Goal: Task Accomplishment & Management: Manage account settings

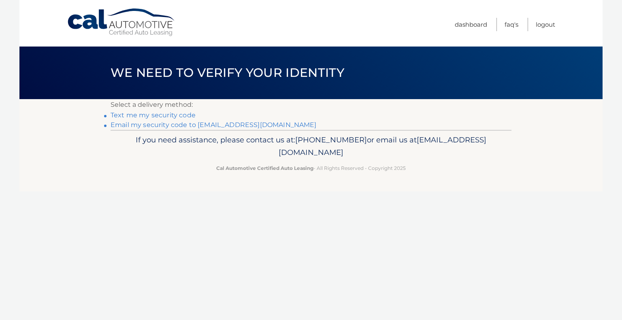
click at [176, 126] on link "Email my security code to [EMAIL_ADDRESS][DOMAIN_NAME]" at bounding box center [214, 125] width 206 height 8
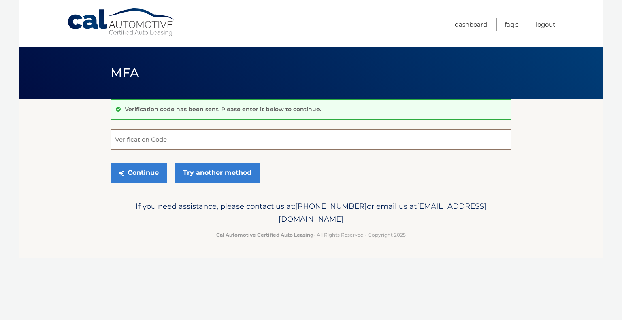
click at [168, 139] on input "Verification Code" at bounding box center [311, 140] width 401 height 20
click at [133, 139] on input "Verification Code" at bounding box center [311, 140] width 401 height 20
type input "305985"
click at [111, 163] on button "Continue" at bounding box center [139, 173] width 56 height 20
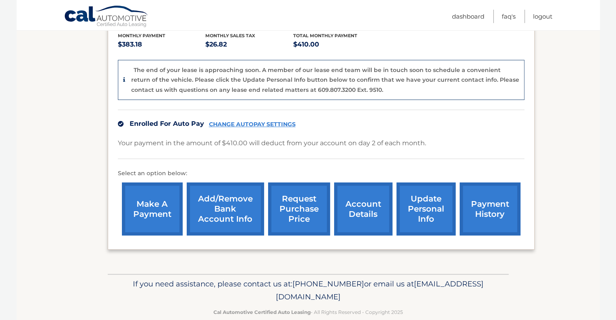
scroll to position [188, 0]
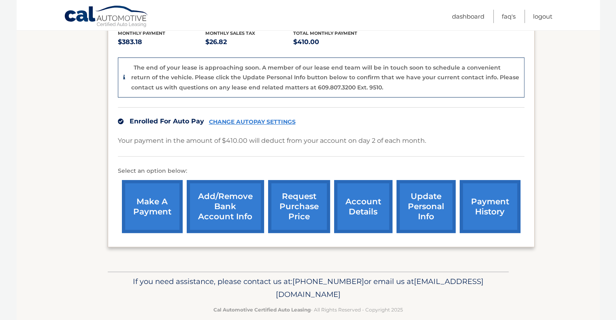
click at [269, 119] on link "CHANGE AUTOPAY SETTINGS" at bounding box center [252, 122] width 87 height 7
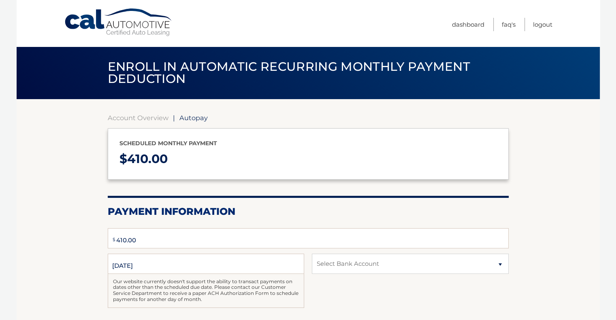
type input "410"
select select "ZWMxNzg3OWUtODQ4Mi00ODFjLWE1MDctMmFjYWY3MjRmNzk4"
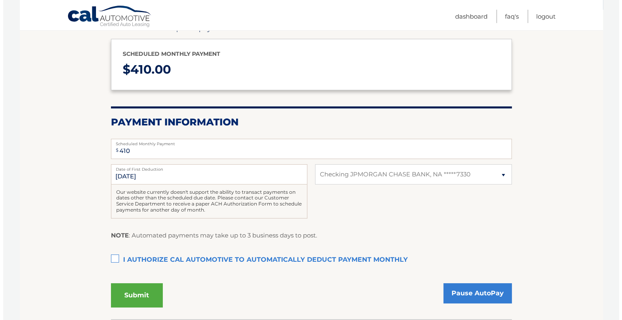
scroll to position [90, 0]
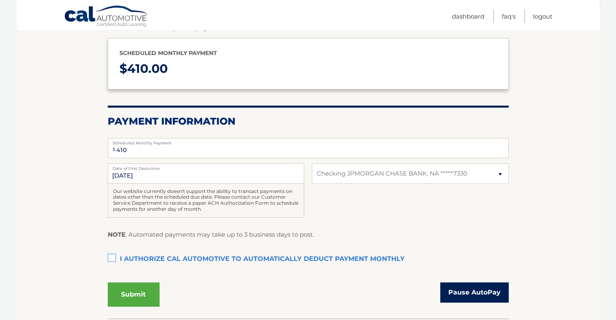
click at [500, 294] on link "Pause AutoPay" at bounding box center [474, 293] width 68 height 20
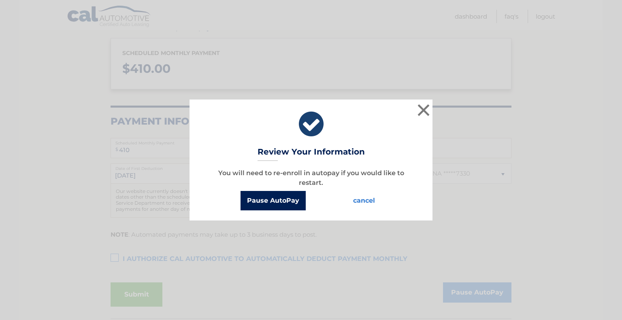
click at [274, 198] on button "Pause AutoPay" at bounding box center [272, 200] width 65 height 19
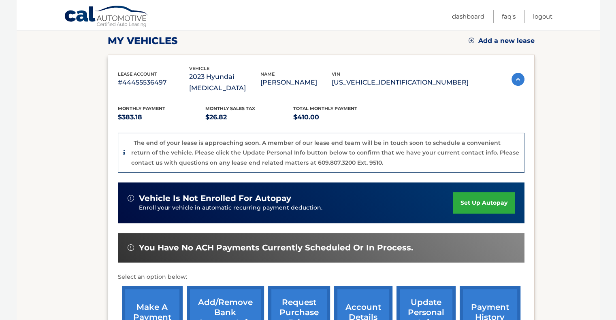
scroll to position [110, 0]
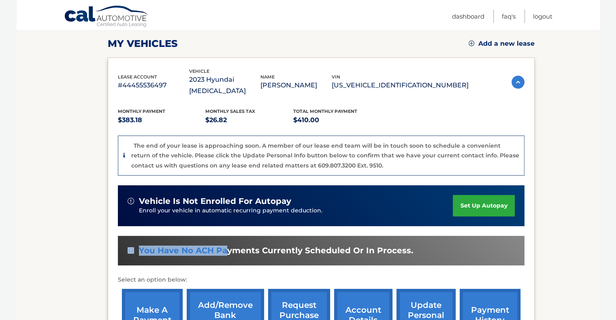
drag, startPoint x: 226, startPoint y: 240, endPoint x: 131, endPoint y: 239, distance: 95.5
click at [131, 246] on div "You have no ACH payments currently scheduled or in process." at bounding box center [321, 251] width 387 height 10
click at [131, 247] on img at bounding box center [131, 250] width 6 height 6
click at [212, 289] on link "Add/Remove bank account info" at bounding box center [225, 315] width 77 height 53
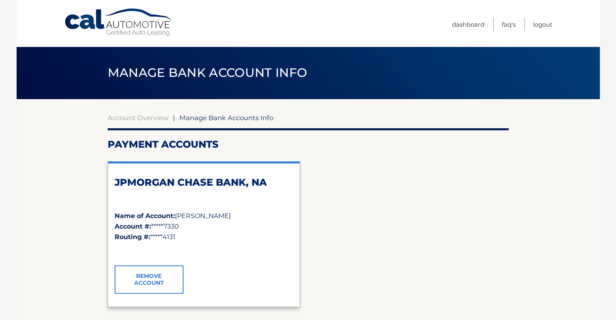
click at [153, 280] on link "Remove Account" at bounding box center [149, 280] width 69 height 28
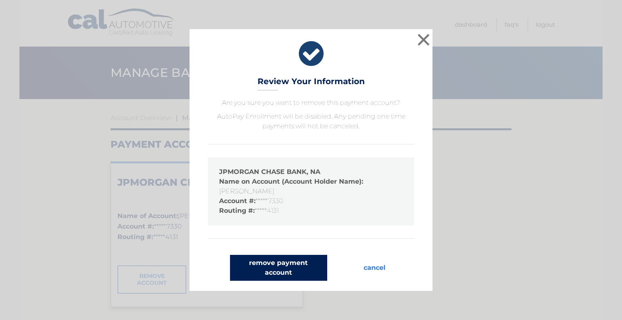
click at [259, 268] on button "remove payment account" at bounding box center [278, 268] width 97 height 26
